Goal: Check status: Check status

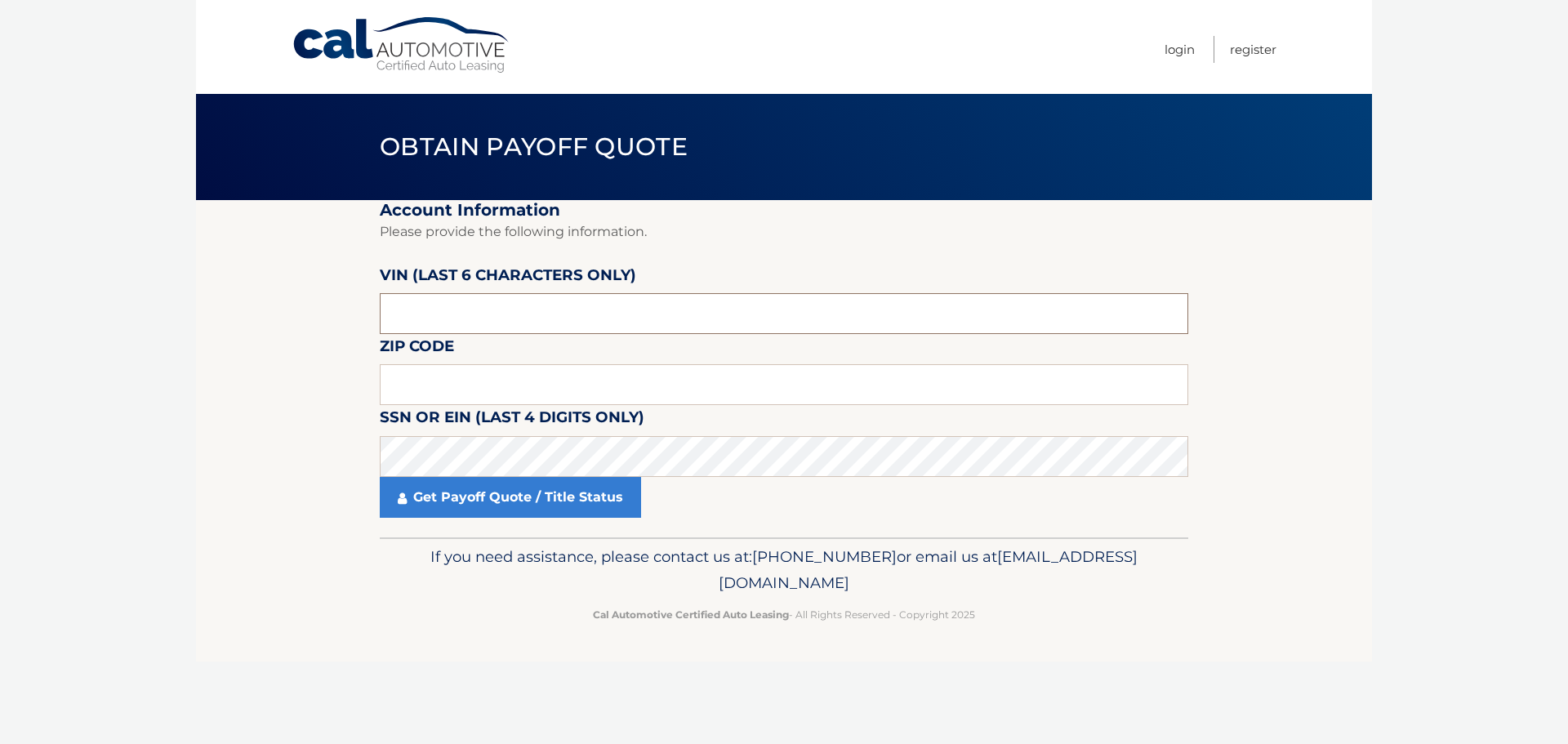
click at [502, 326] on input "text" at bounding box center [784, 313] width 808 height 41
drag, startPoint x: 488, startPoint y: 325, endPoint x: 370, endPoint y: 297, distance: 121.3
click at [370, 297] on section "Account Information Please provide the following information. [PERSON_NAME] (la…" at bounding box center [784, 368] width 1176 height 337
click at [455, 305] on input "text" at bounding box center [784, 313] width 808 height 41
click at [482, 317] on input "text" at bounding box center [784, 313] width 808 height 41
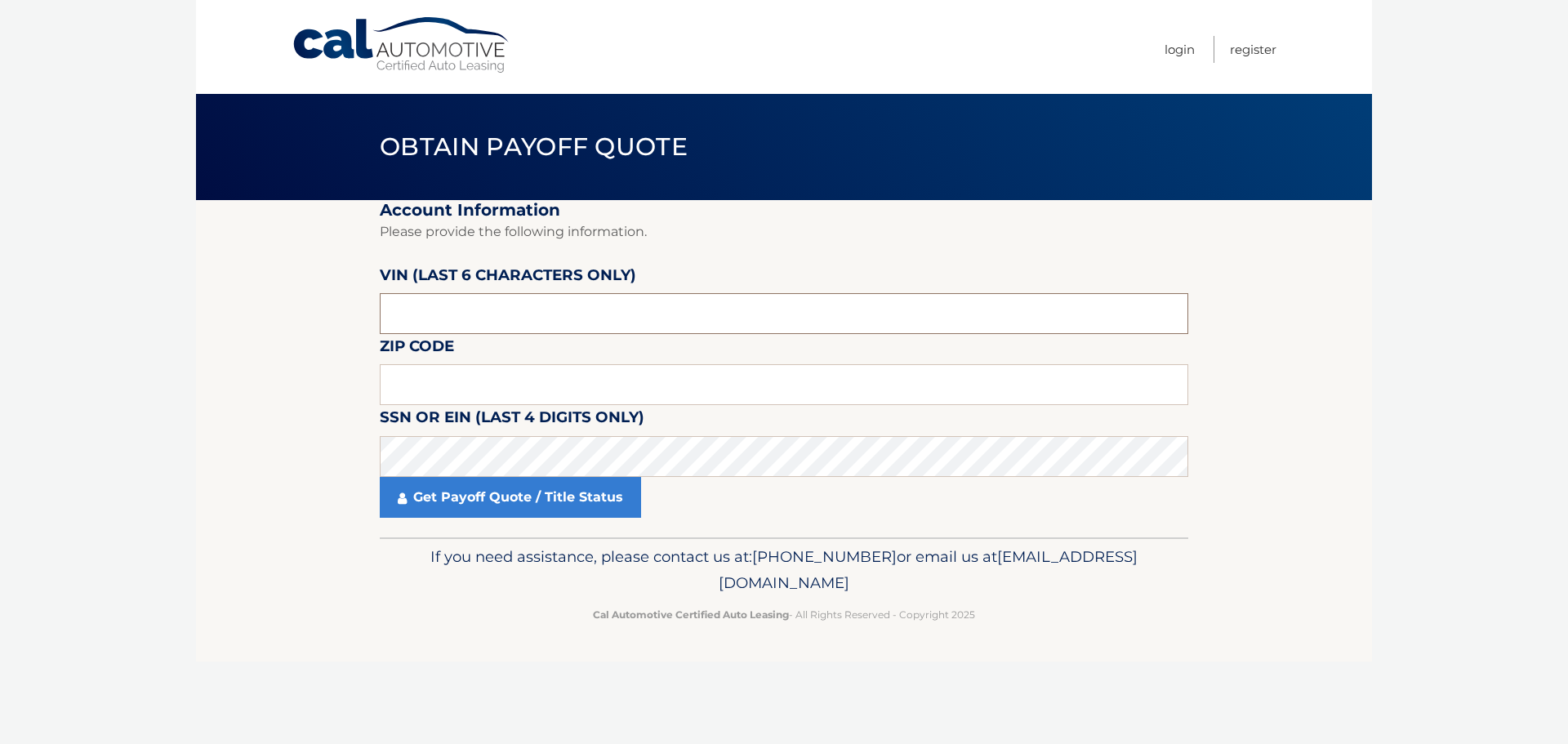
click at [482, 317] on input "text" at bounding box center [784, 313] width 808 height 41
click at [489, 319] on input "text" at bounding box center [784, 313] width 808 height 41
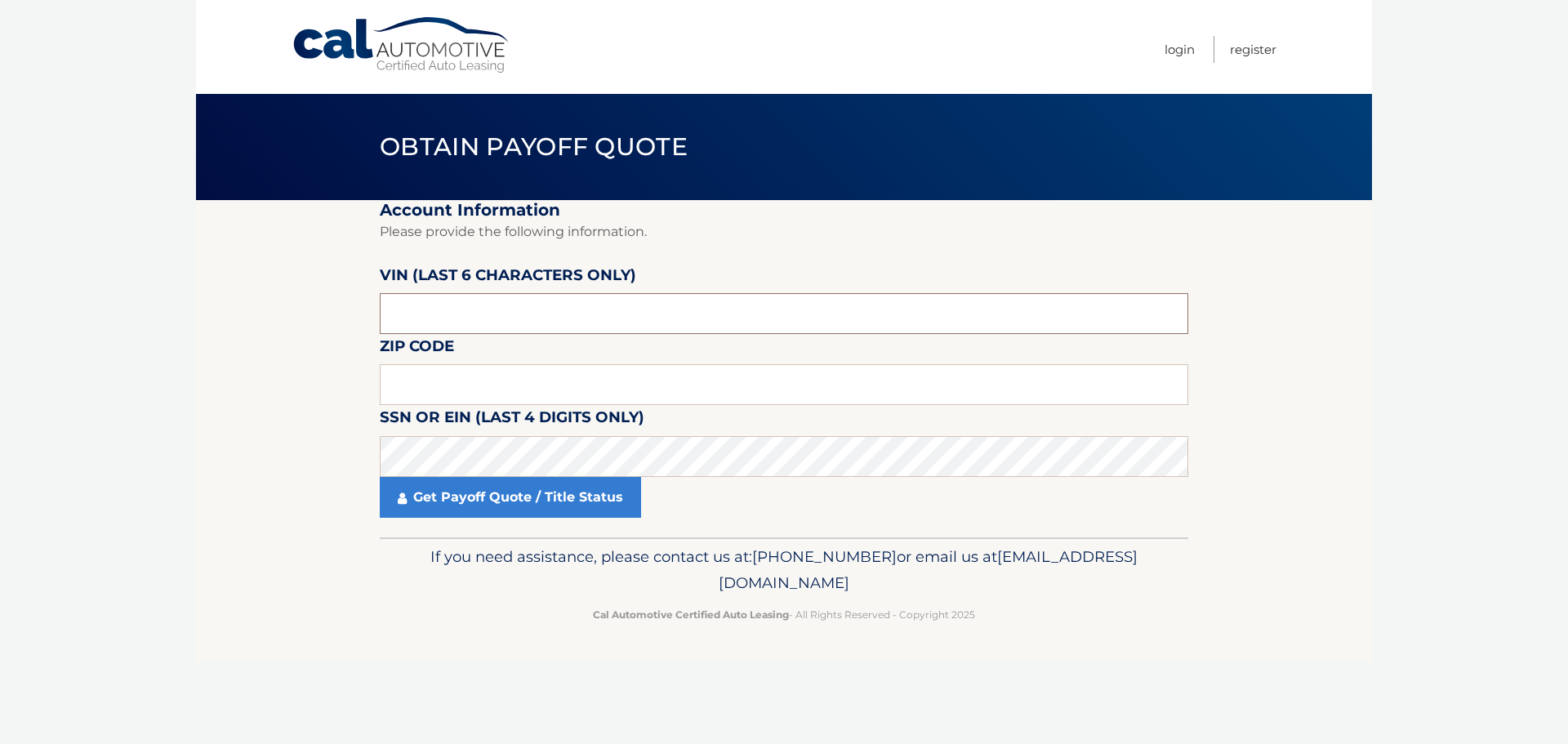
click at [483, 322] on input "text" at bounding box center [784, 313] width 808 height 41
click at [464, 387] on input "text" at bounding box center [784, 385] width 808 height 41
type input "33174"
click at [492, 313] on input "text" at bounding box center [784, 313] width 808 height 41
click at [492, 309] on input "text" at bounding box center [784, 313] width 808 height 41
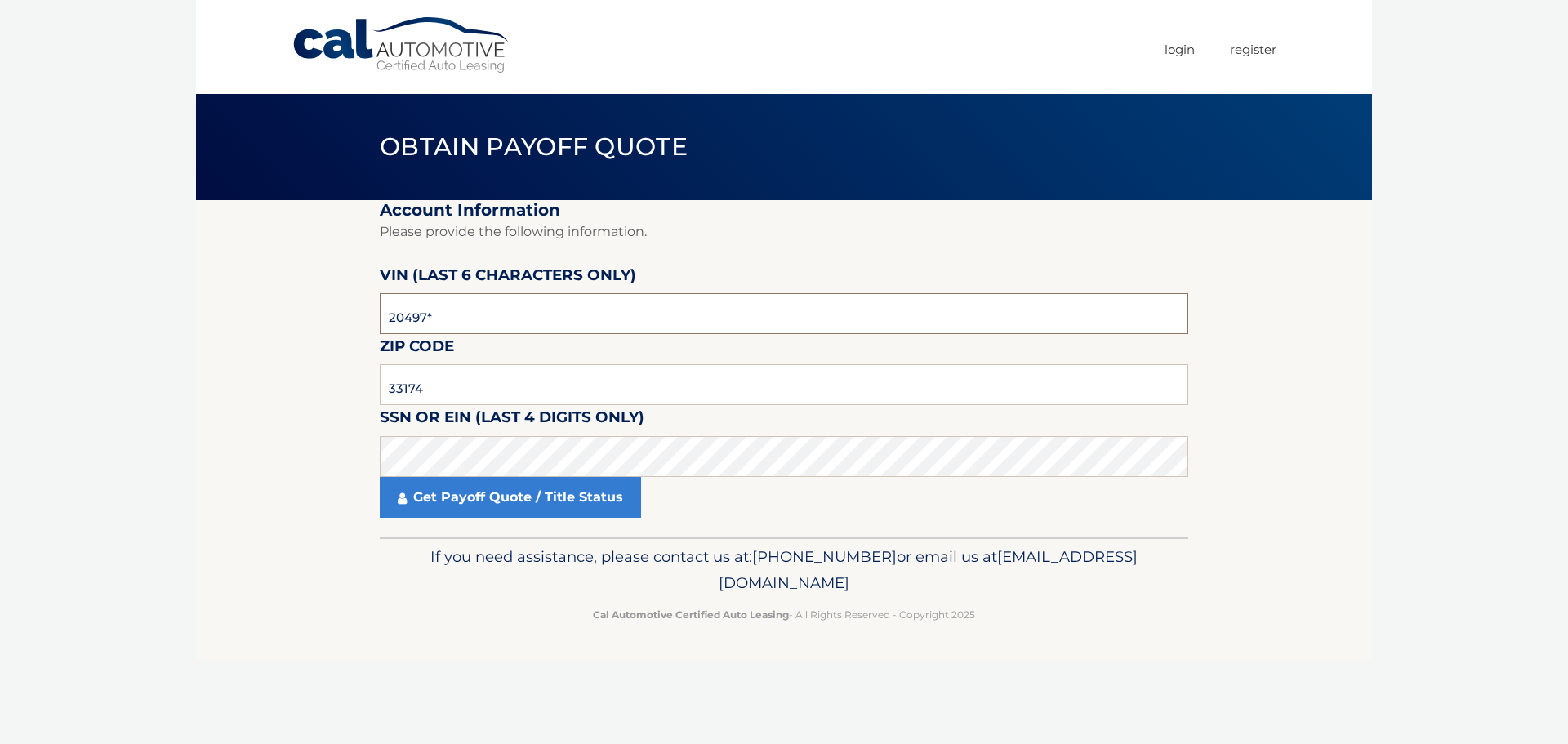
type input "204971"
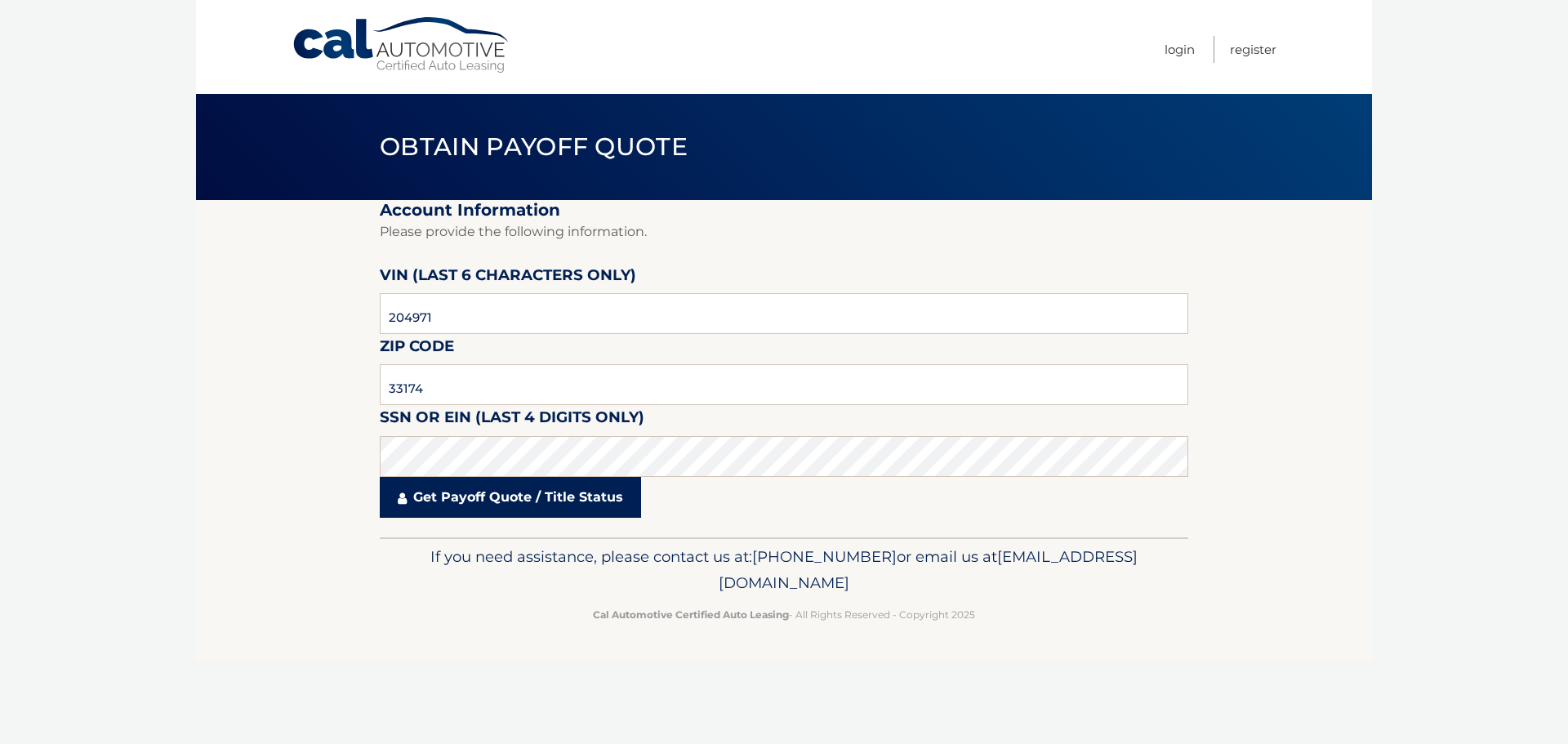
click at [457, 490] on link "Get Payoff Quote / Title Status" at bounding box center [511, 498] width 262 height 41
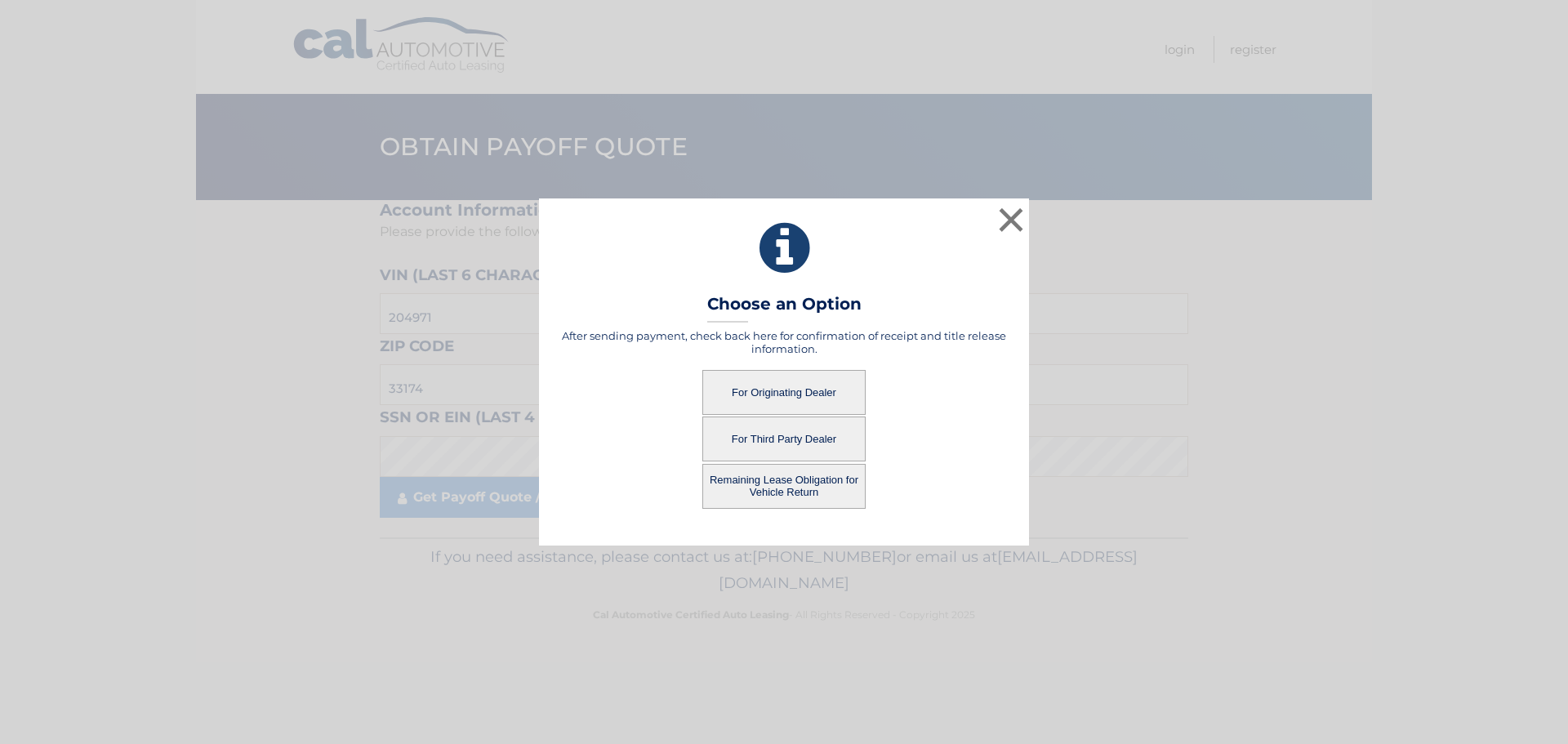
click at [791, 439] on button "For Third Party Dealer" at bounding box center [783, 439] width 163 height 45
click at [763, 437] on button "For Third Party Dealer" at bounding box center [783, 439] width 163 height 45
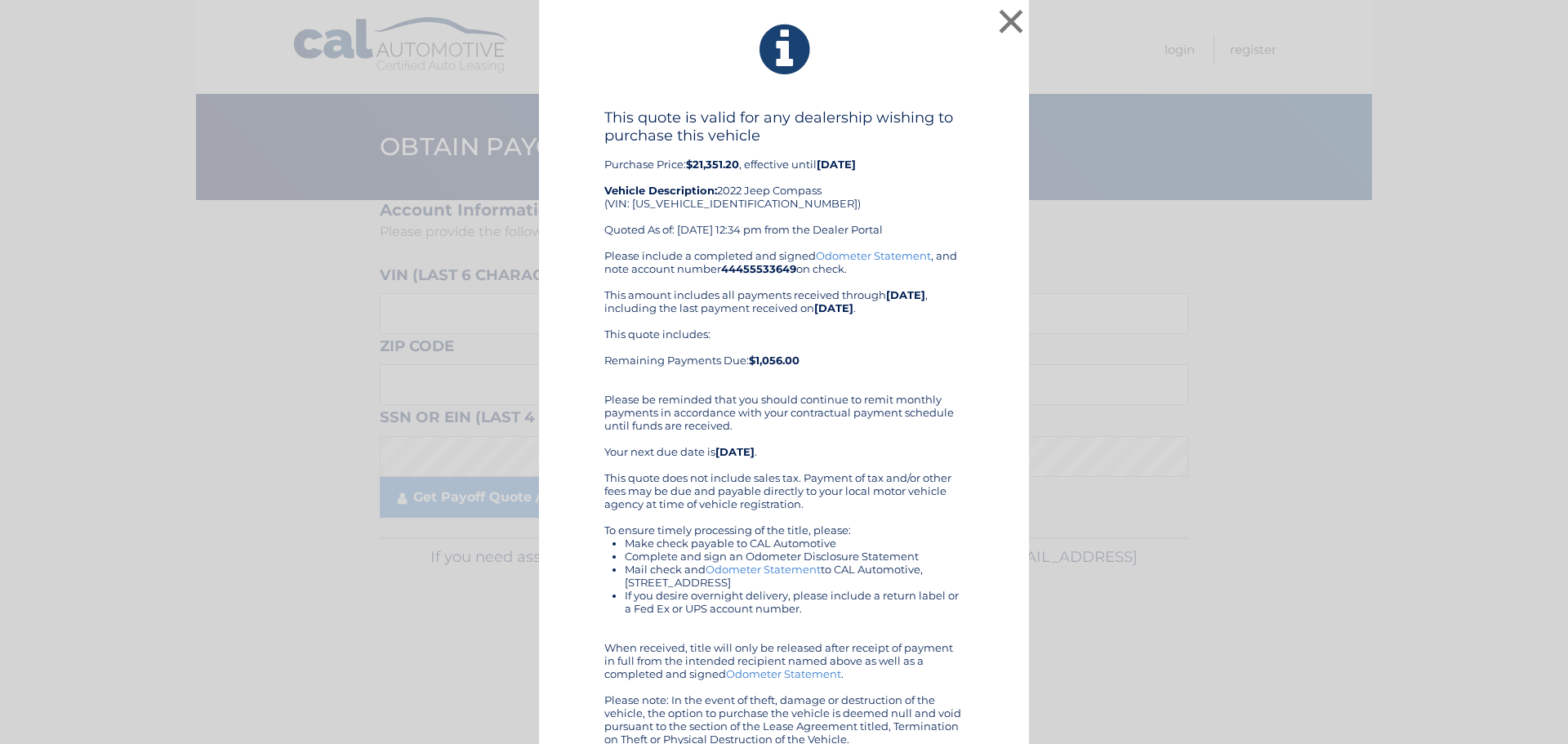
click at [925, 227] on div "This quote is valid for any dealership wishing to purchase this vehicle Purchas…" at bounding box center [784, 179] width 359 height 141
click at [997, 22] on button "×" at bounding box center [1011, 21] width 32 height 32
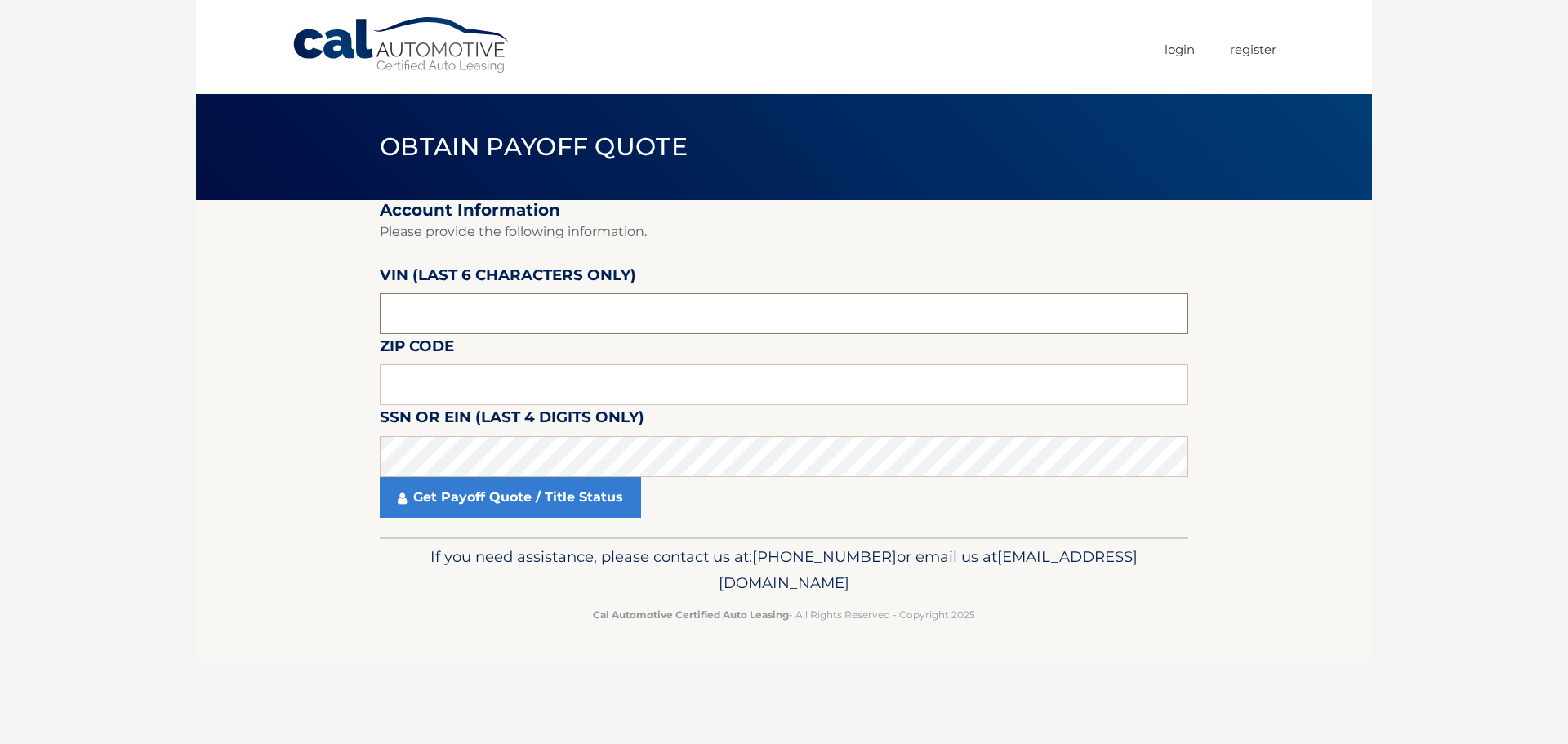
click at [523, 322] on input "text" at bounding box center [784, 313] width 808 height 41
click at [586, 390] on input "text" at bounding box center [784, 385] width 808 height 41
type input "33174"
click at [461, 326] on input "text" at bounding box center [784, 313] width 808 height 41
type input "204971"
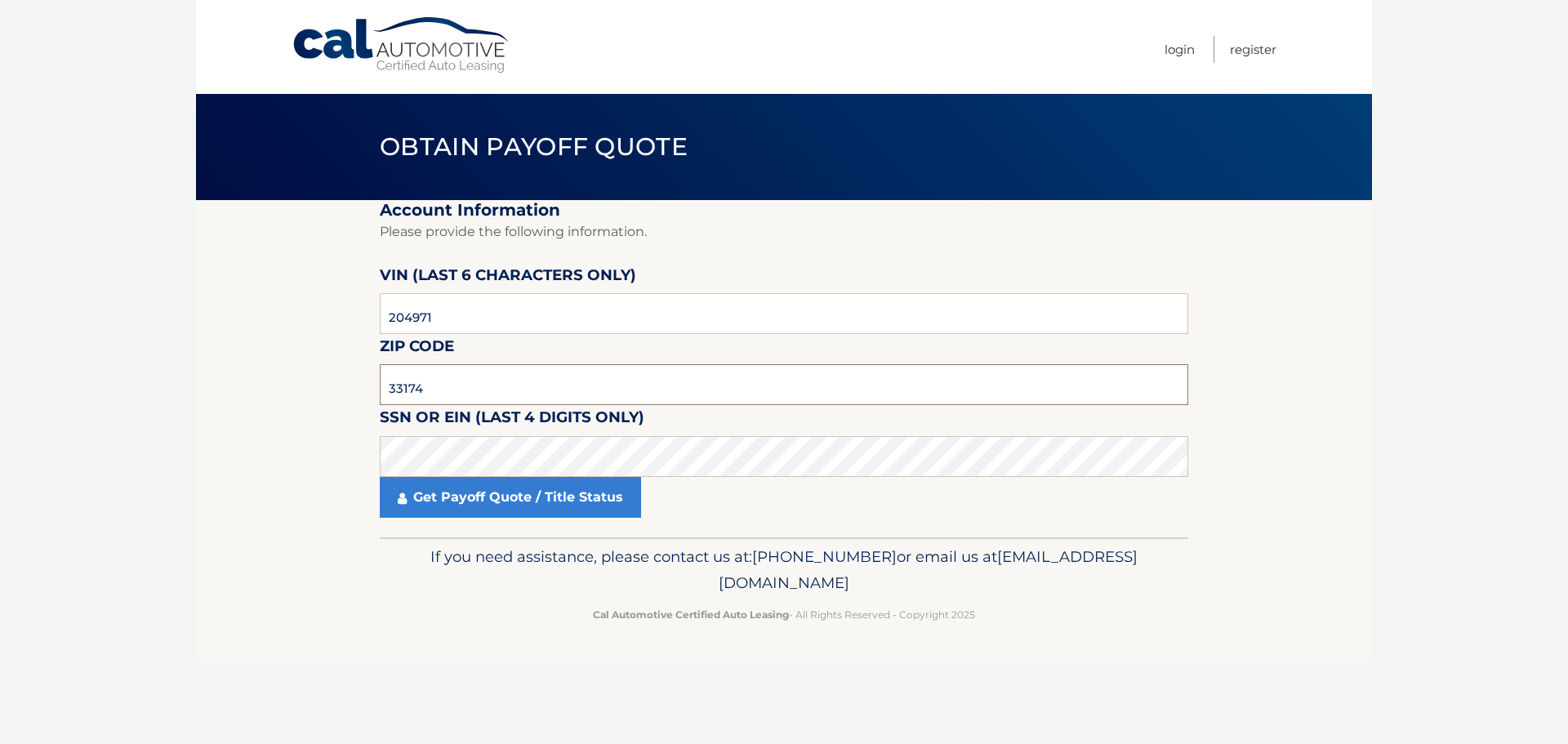
click at [451, 378] on input "33174" at bounding box center [784, 385] width 808 height 41
type input "33174"
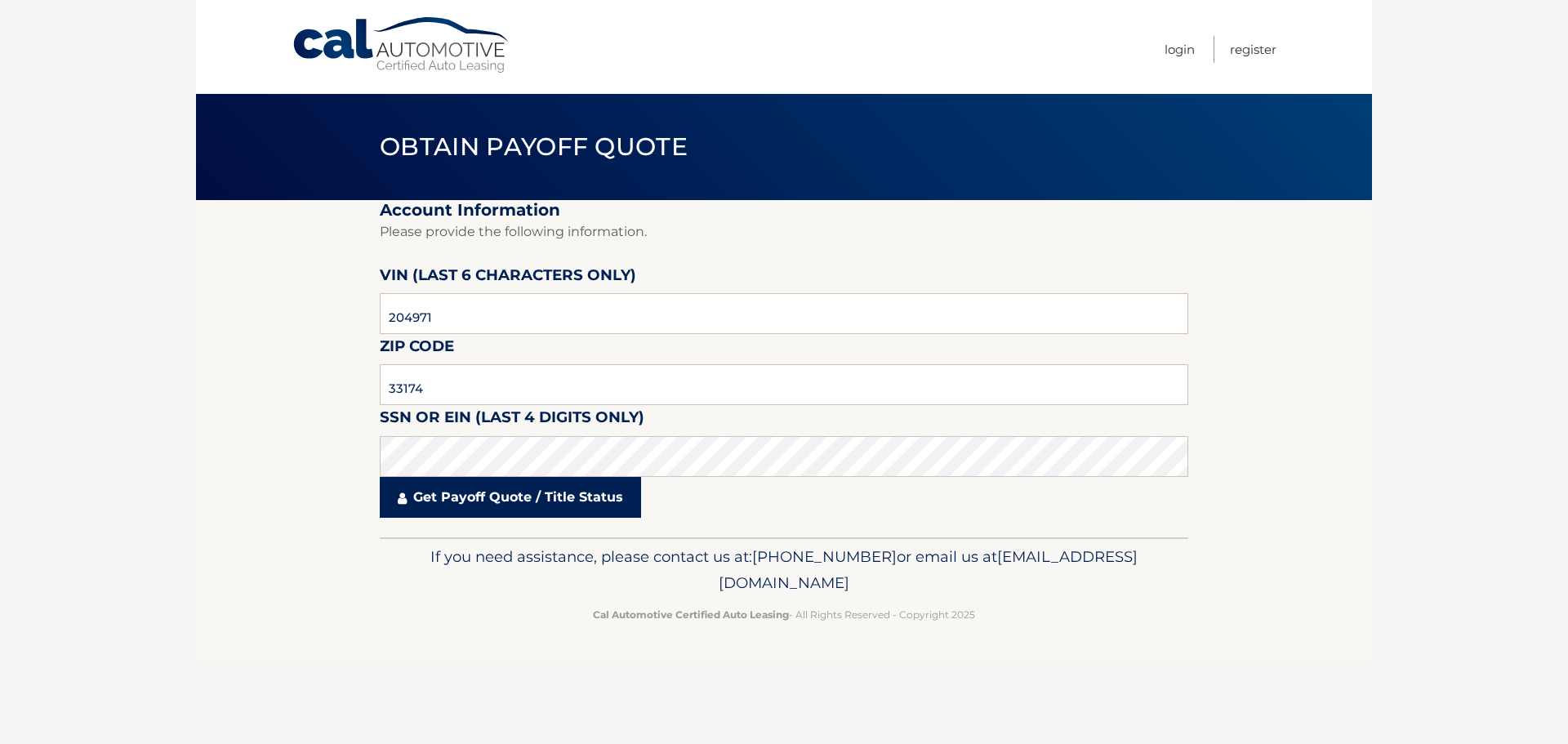
click at [443, 500] on link "Get Payoff Quote / Title Status" at bounding box center [511, 498] width 262 height 41
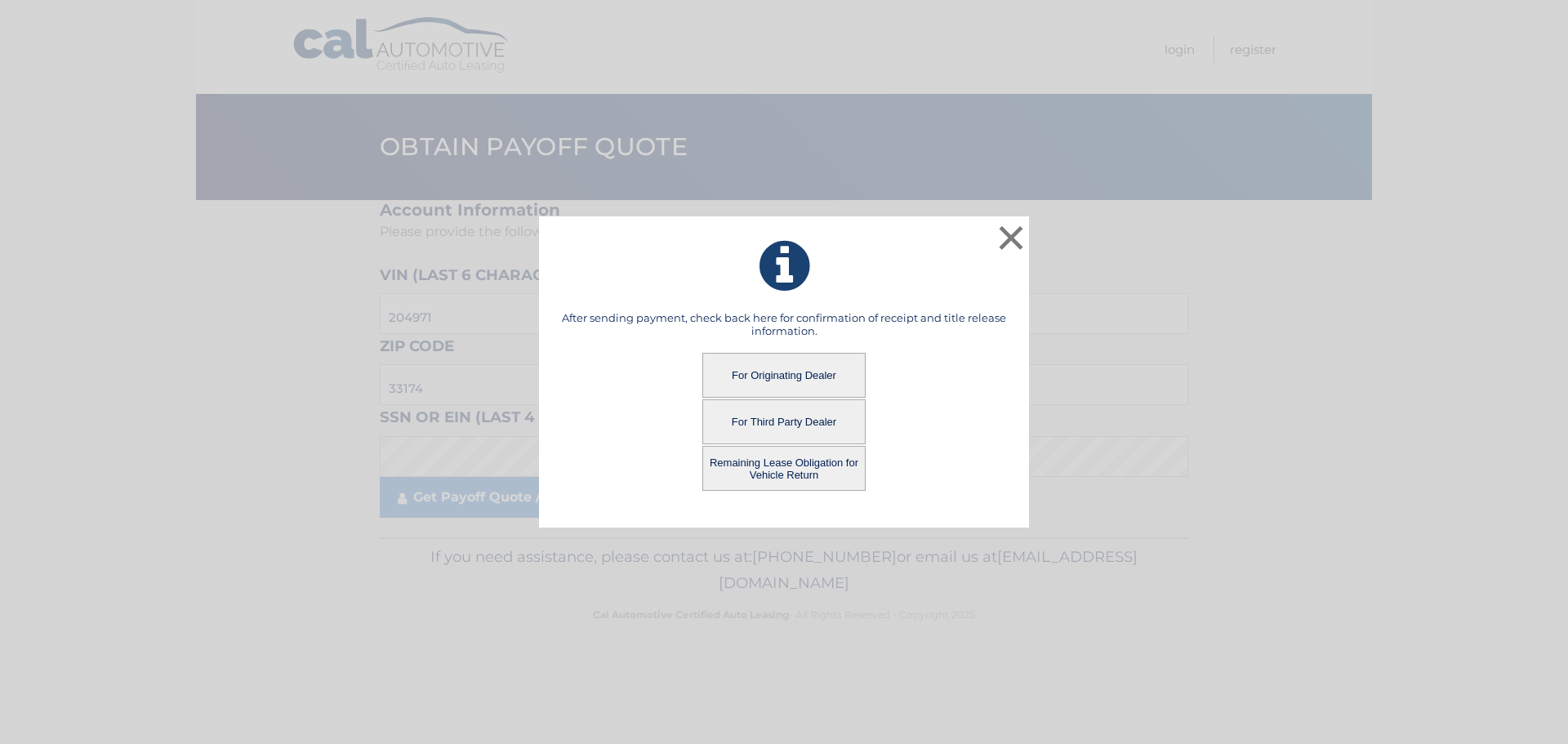
click at [779, 467] on button "Remaining Lease Obligation for Vehicle Return" at bounding box center [783, 469] width 163 height 45
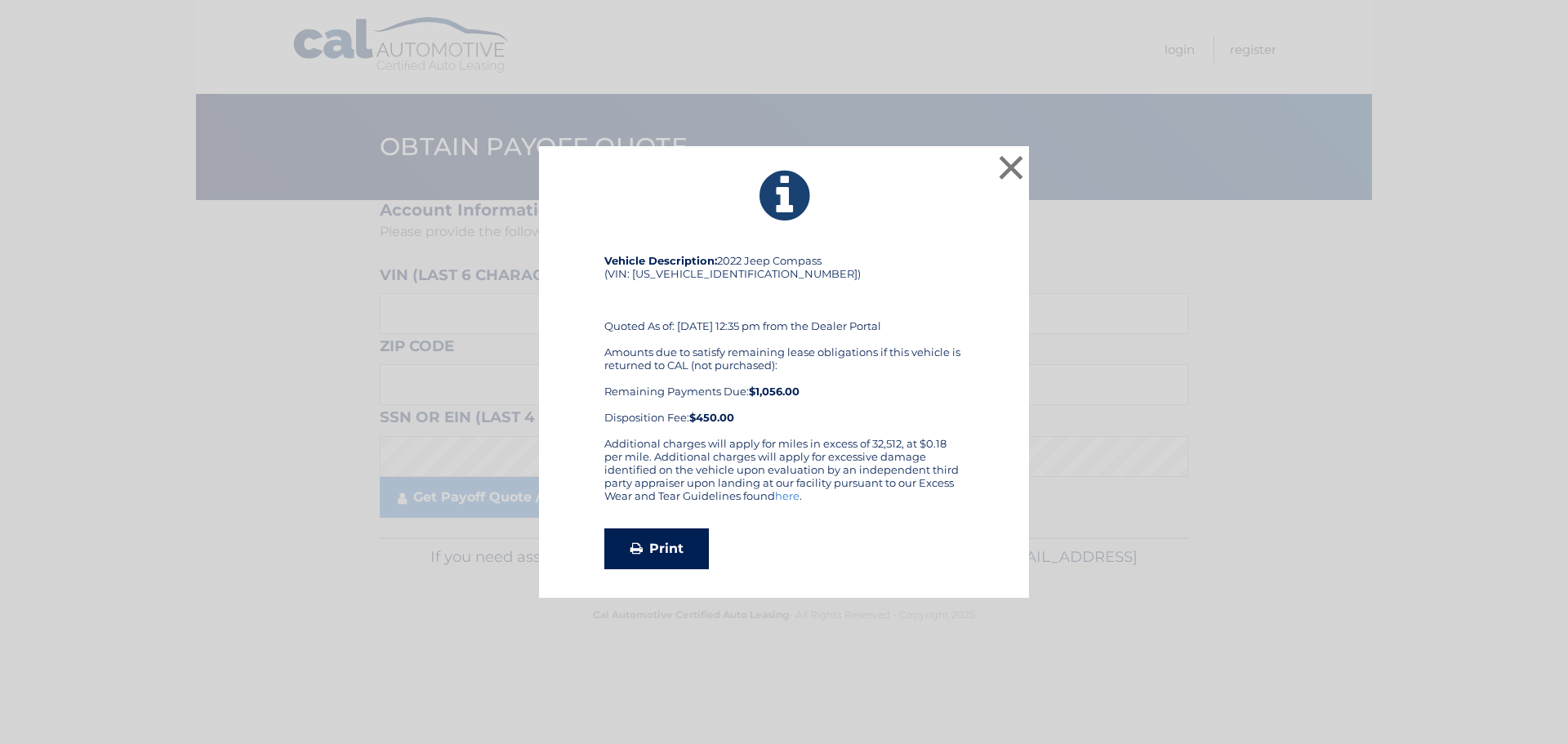
click at [663, 549] on link "Print" at bounding box center [656, 549] width 104 height 41
